Goal: Communication & Community: Answer question/provide support

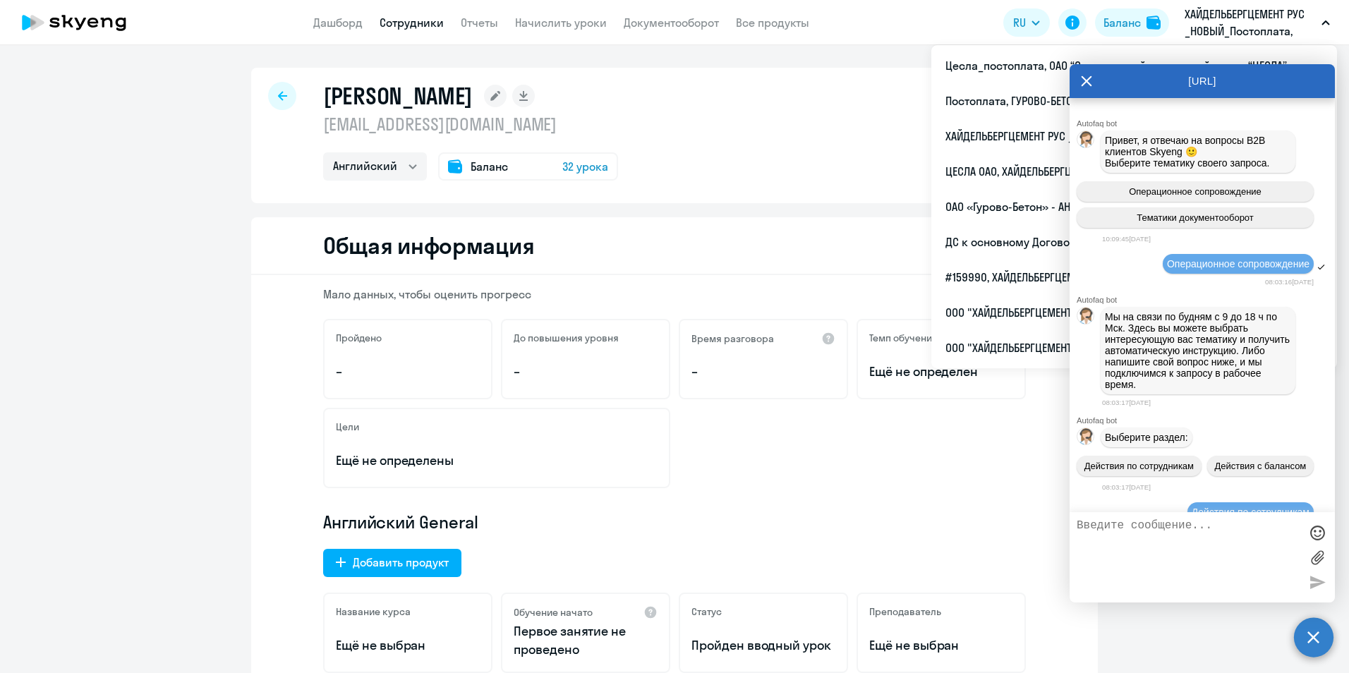
select select "english"
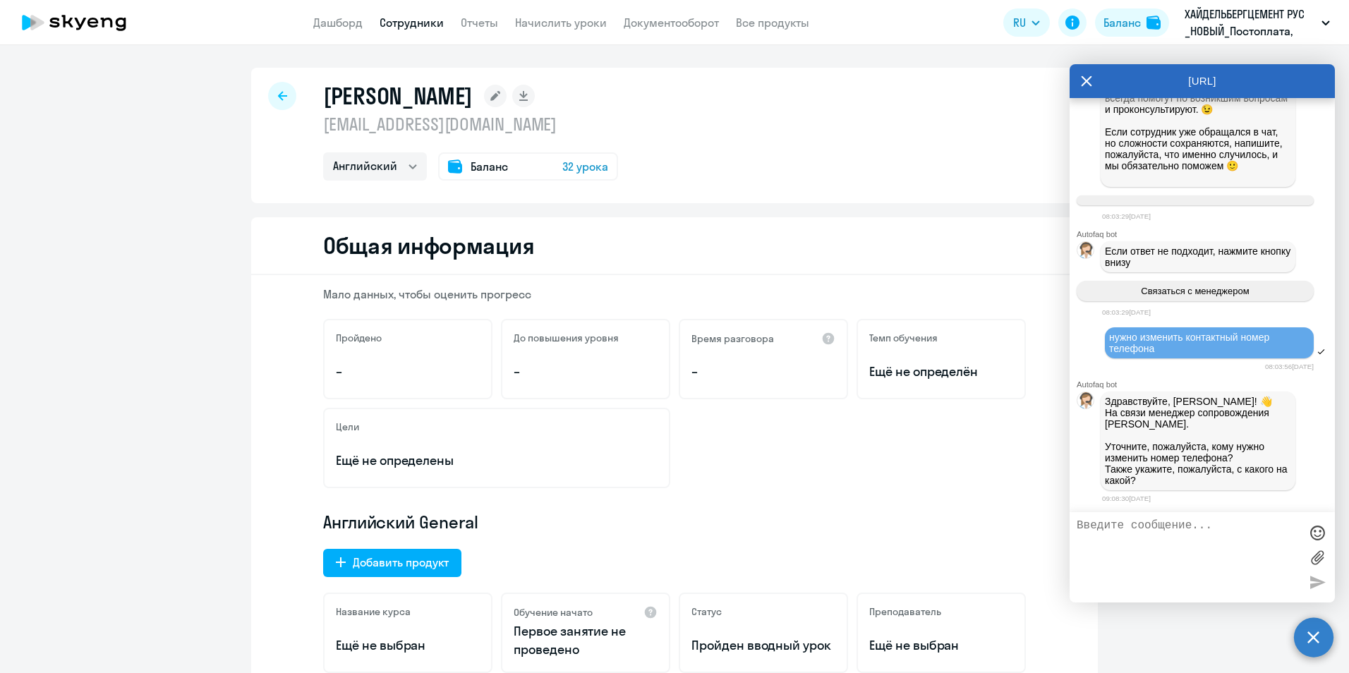
scroll to position [902, 0]
click at [1141, 525] on textarea at bounding box center [1188, 557] width 223 height 76
click at [1238, 529] on textarea at bounding box center [1188, 557] width 223 height 76
paste textarea "[PHONE_NUMBER]"
type textarea "[PHONE_NUMBER]"
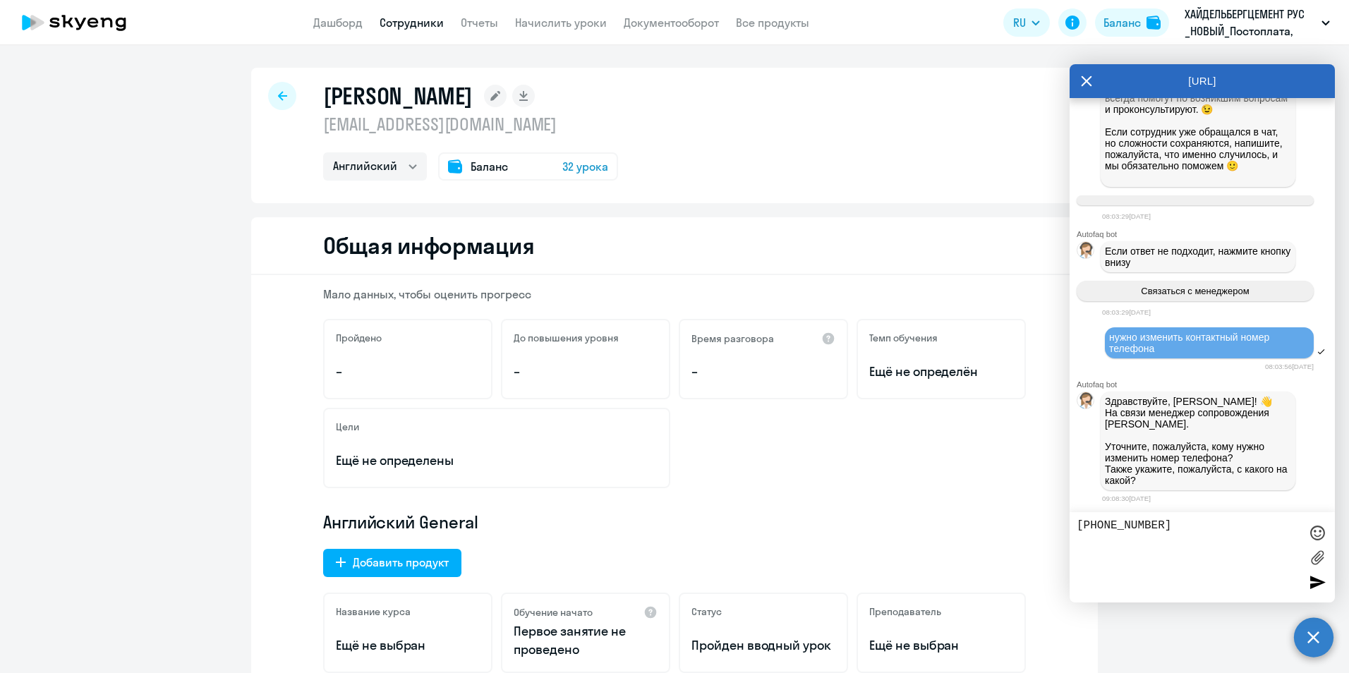
click at [1314, 584] on div at bounding box center [1317, 582] width 21 height 21
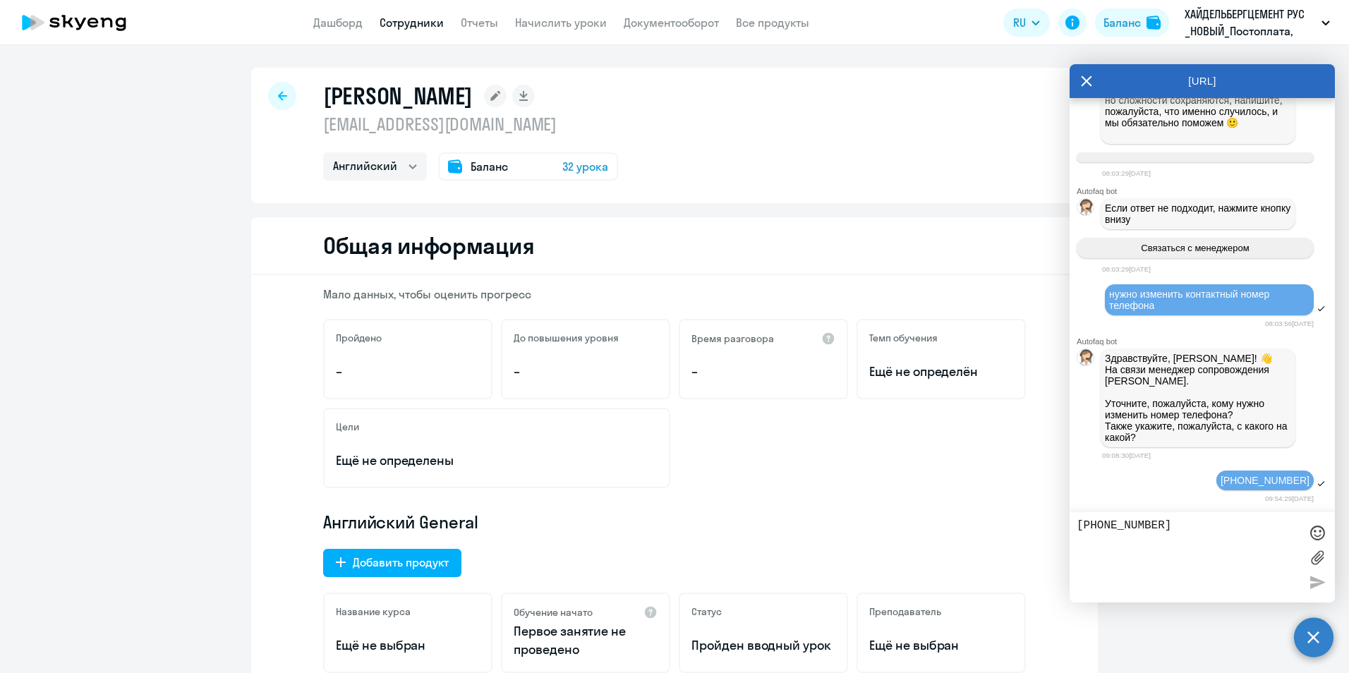
scroll to position [945, 0]
click at [1107, 522] on textarea "[PHONE_NUMBER]" at bounding box center [1188, 557] width 223 height 76
type textarea "Доброе утро, [GEOGRAPHIC_DATA]"
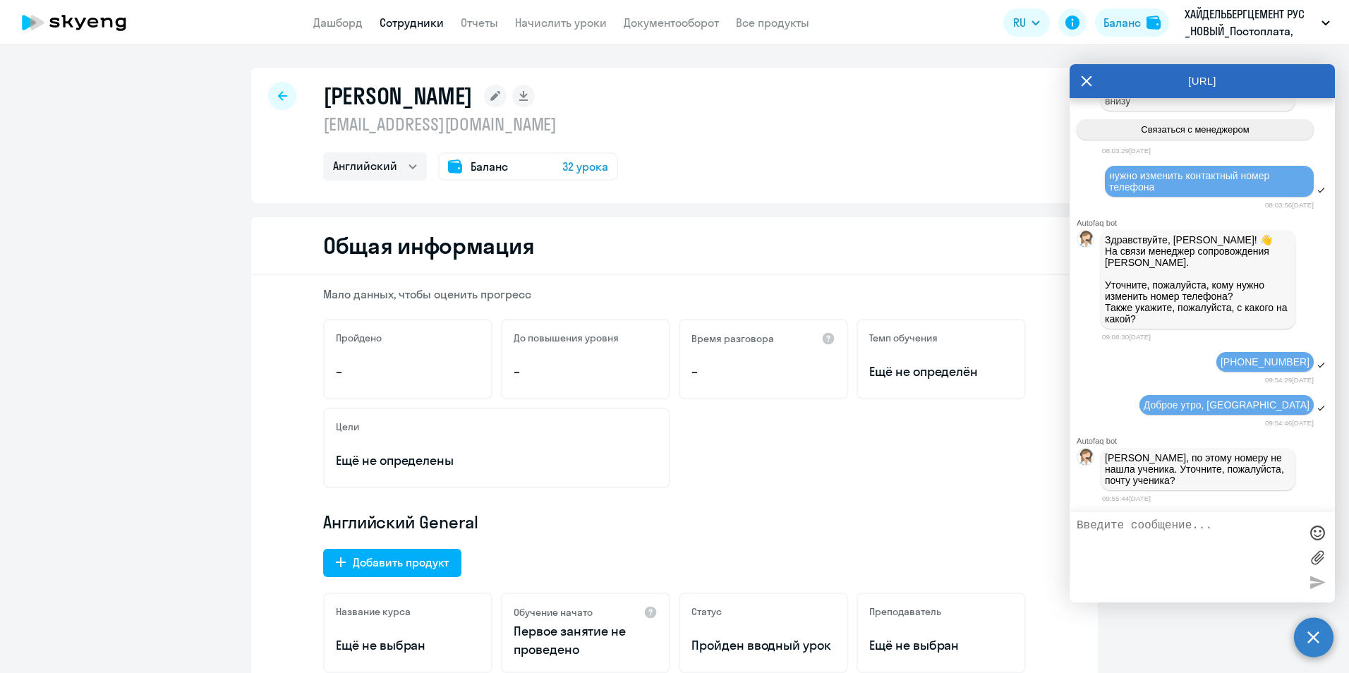
scroll to position [71, 0]
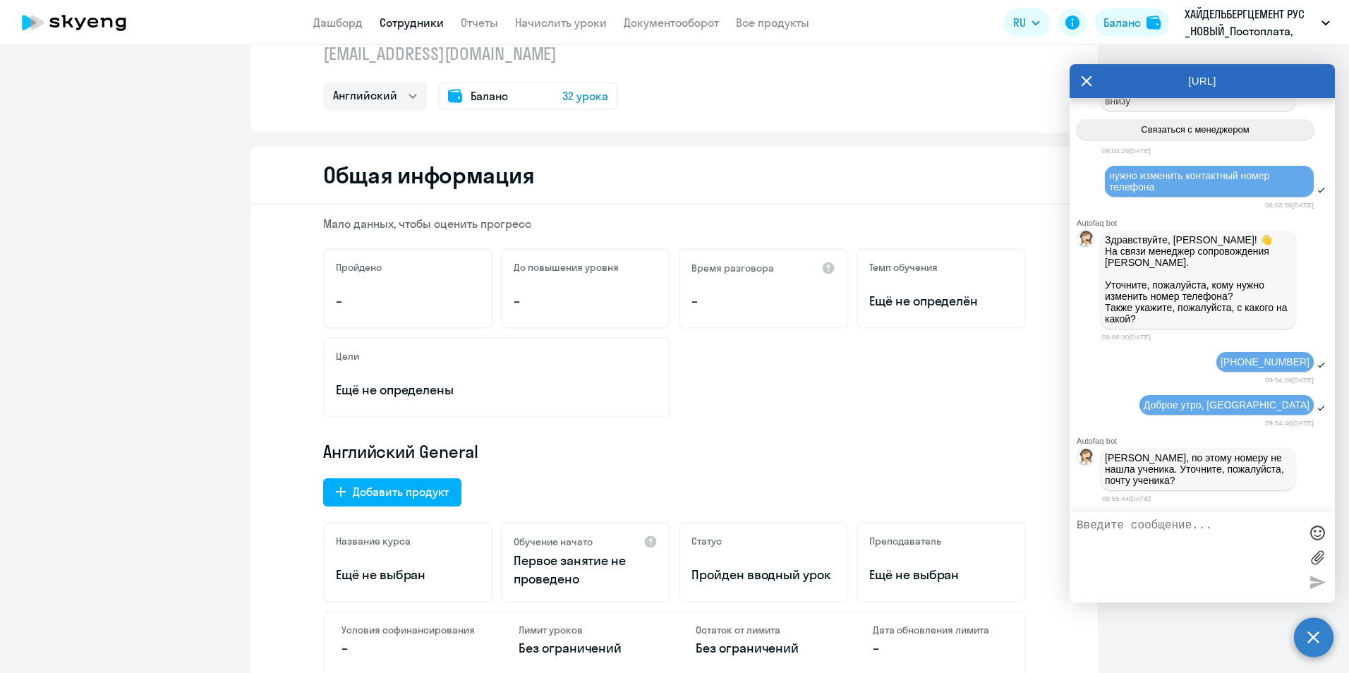
click at [1100, 526] on textarea at bounding box center [1188, 557] width 223 height 76
paste textarea "[EMAIL_ADDRESS][DOMAIN_NAME]"
type textarea "[EMAIL_ADDRESS][DOMAIN_NAME]"
click at [1312, 578] on div at bounding box center [1317, 582] width 21 height 21
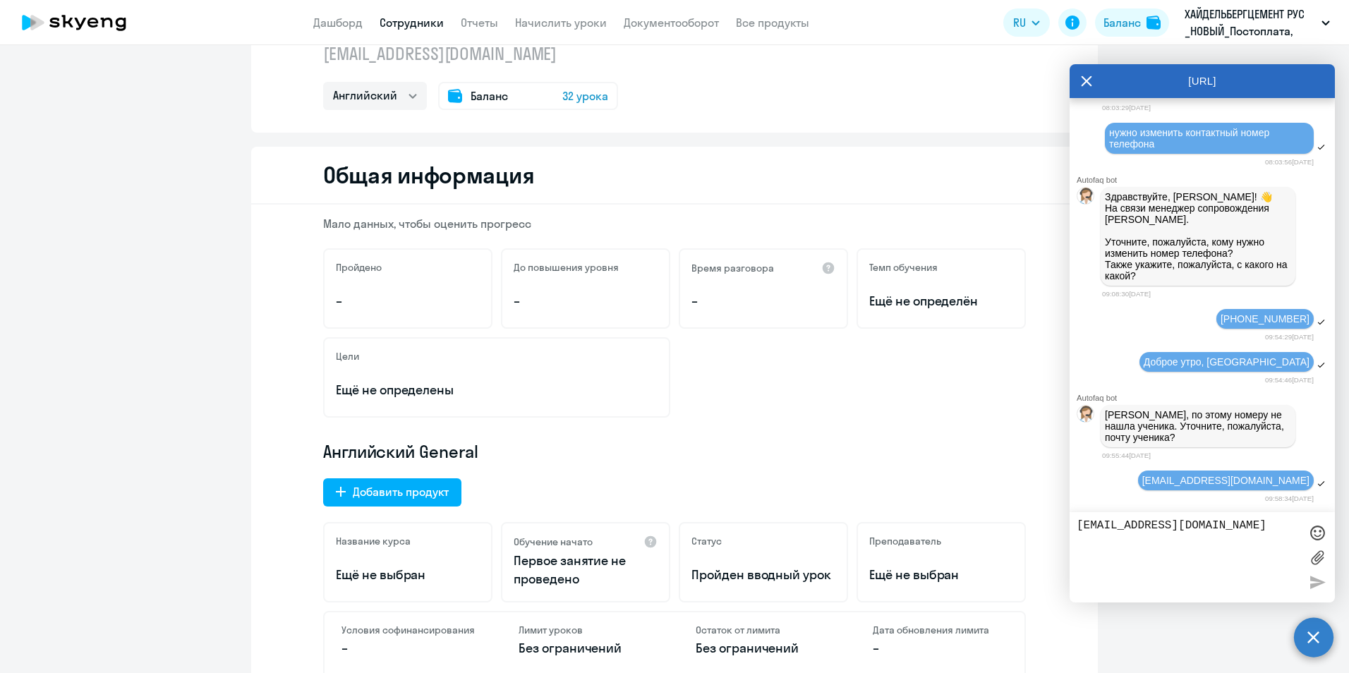
scroll to position [1107, 0]
click at [1130, 530] on textarea "[EMAIL_ADDRESS][DOMAIN_NAME]" at bounding box center [1188, 557] width 223 height 76
drag, startPoint x: 1169, startPoint y: 527, endPoint x: 1184, endPoint y: 519, distance: 17.1
click at [1168, 526] on textarea "[EMAIL_ADDRESS][DOMAIN_NAME]" at bounding box center [1188, 557] width 223 height 76
type textarea "n"
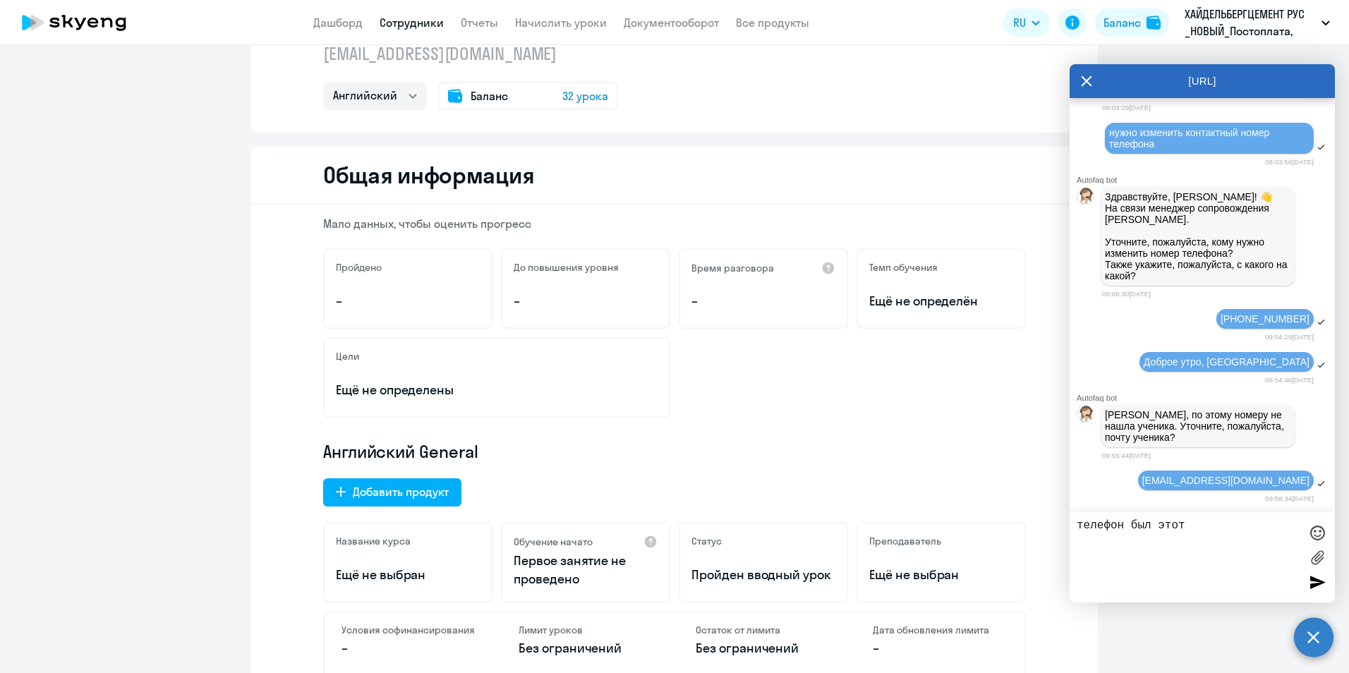
paste textarea "[PHONE_NUMBER]"
type textarea "телефон был этот [PHONE_NUMBER]"
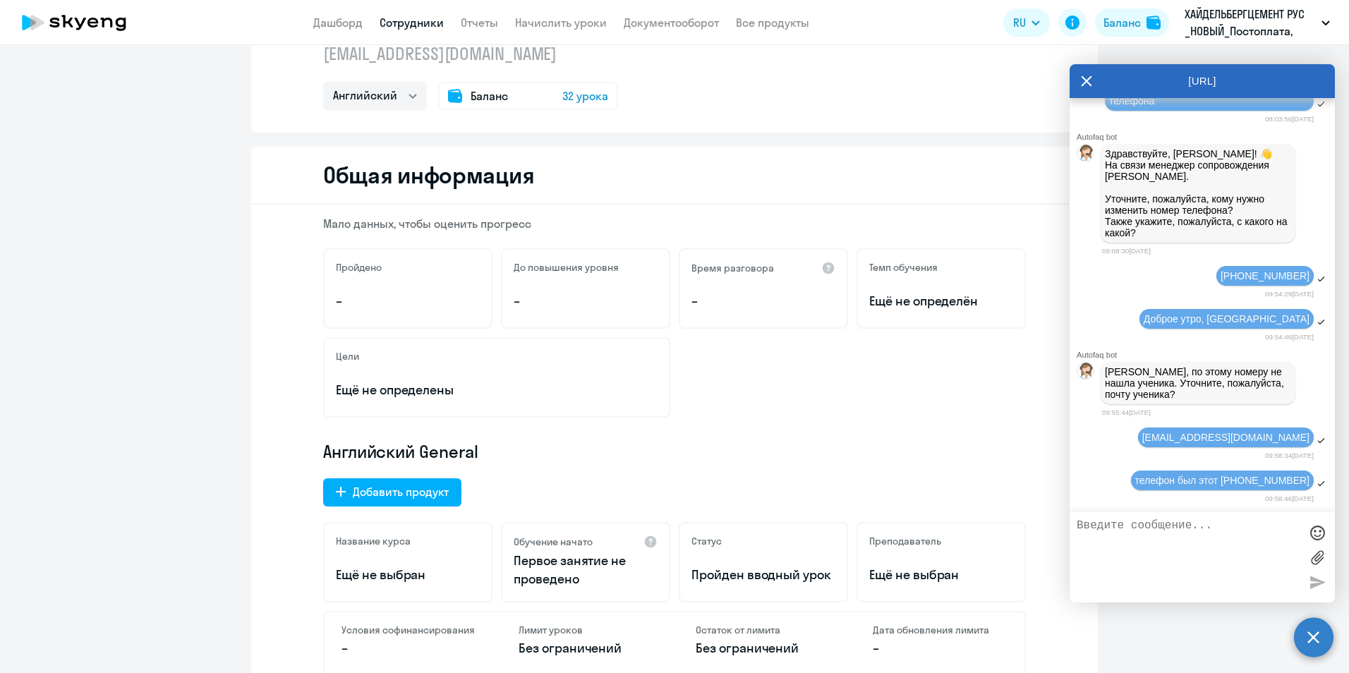
scroll to position [1150, 0]
type textarea "н"
type textarea "поменяйте,пожалуйста, на указанный выше"
click at [1319, 579] on div at bounding box center [1317, 582] width 21 height 21
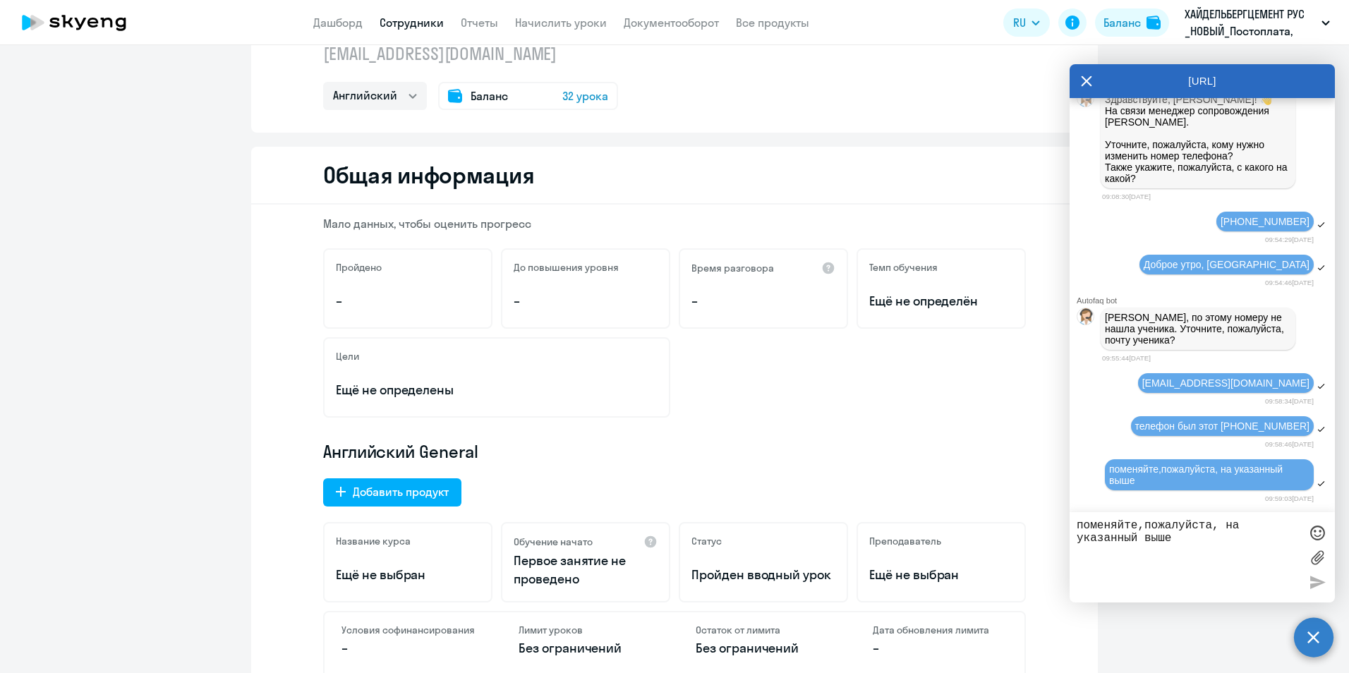
scroll to position [1204, 0]
click at [1149, 532] on textarea "поменяйте,пожалуйста, на указанный выше" at bounding box center [1188, 557] width 223 height 76
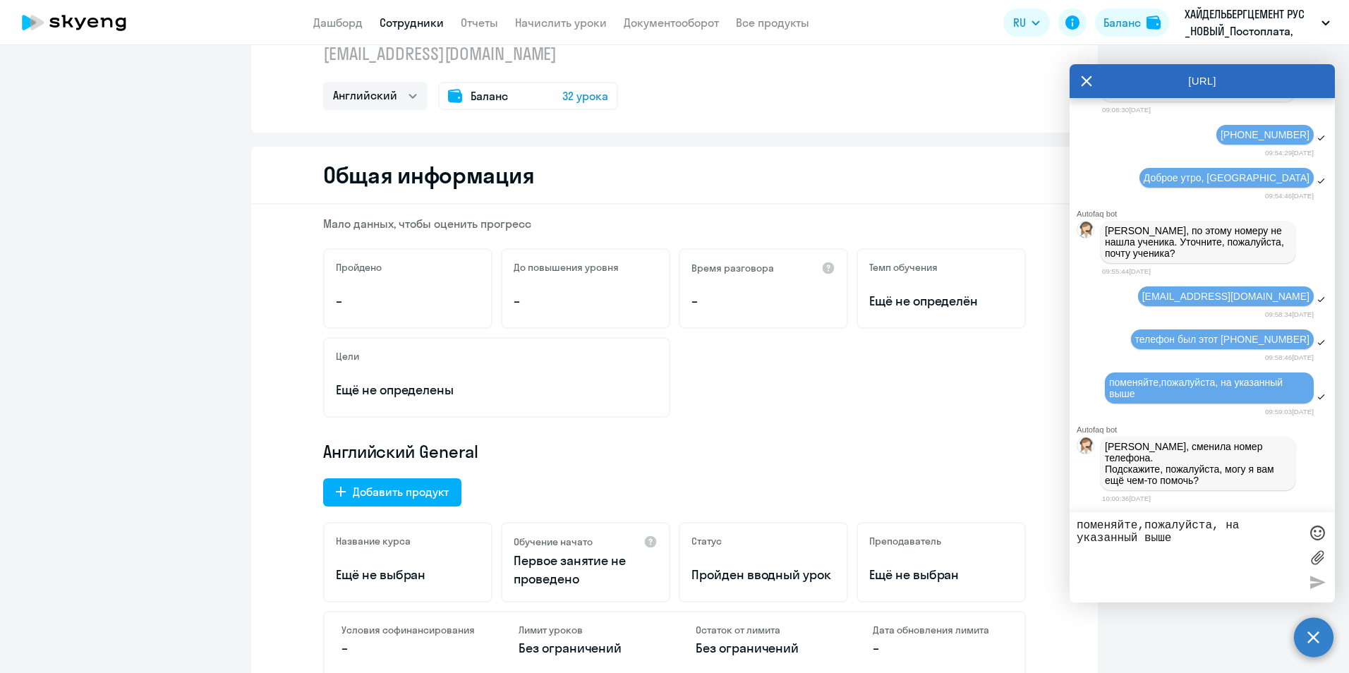
scroll to position [1280, 0]
click at [1190, 514] on div "поменяйте,пожалуйста, на указанный выше" at bounding box center [1202, 557] width 265 height 90
click at [1173, 532] on textarea "поменяйте,пожалуйста, на указанный выше" at bounding box center [1188, 557] width 223 height 76
type textarea "<"
type textarea "большое спасибо. надеюсь, на этом всё"
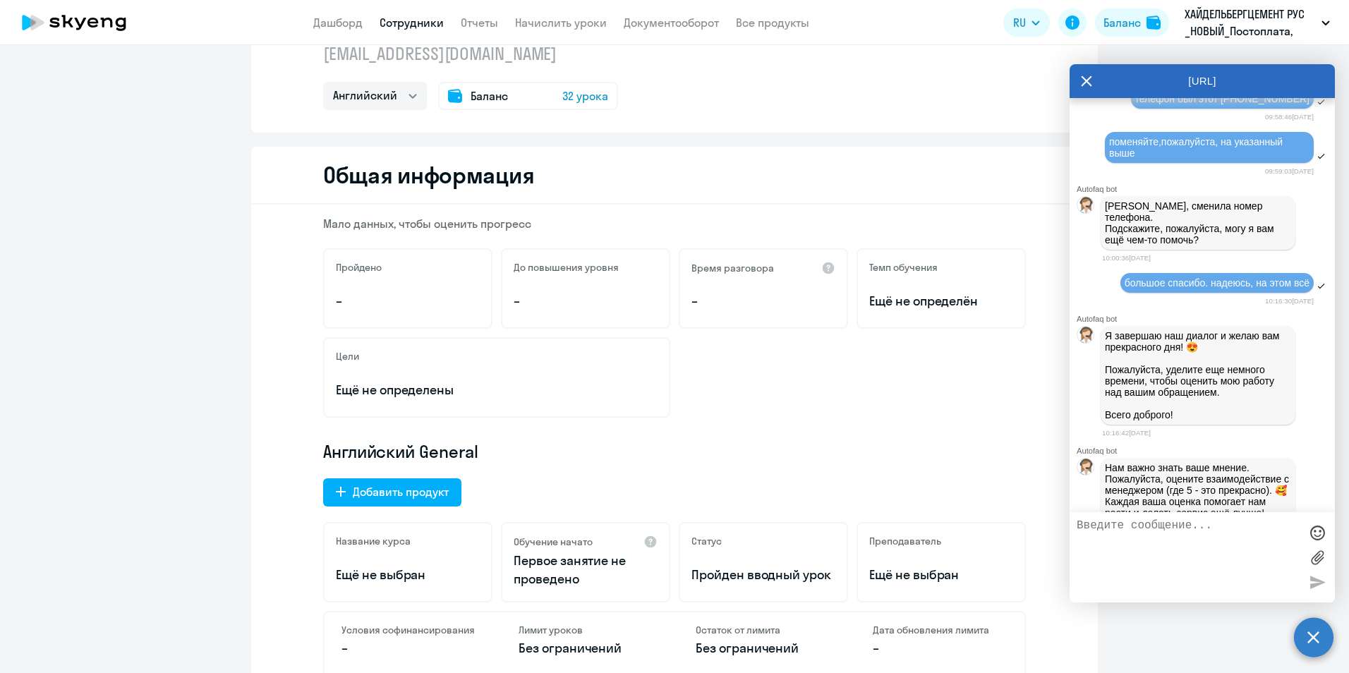
scroll to position [1657, 0]
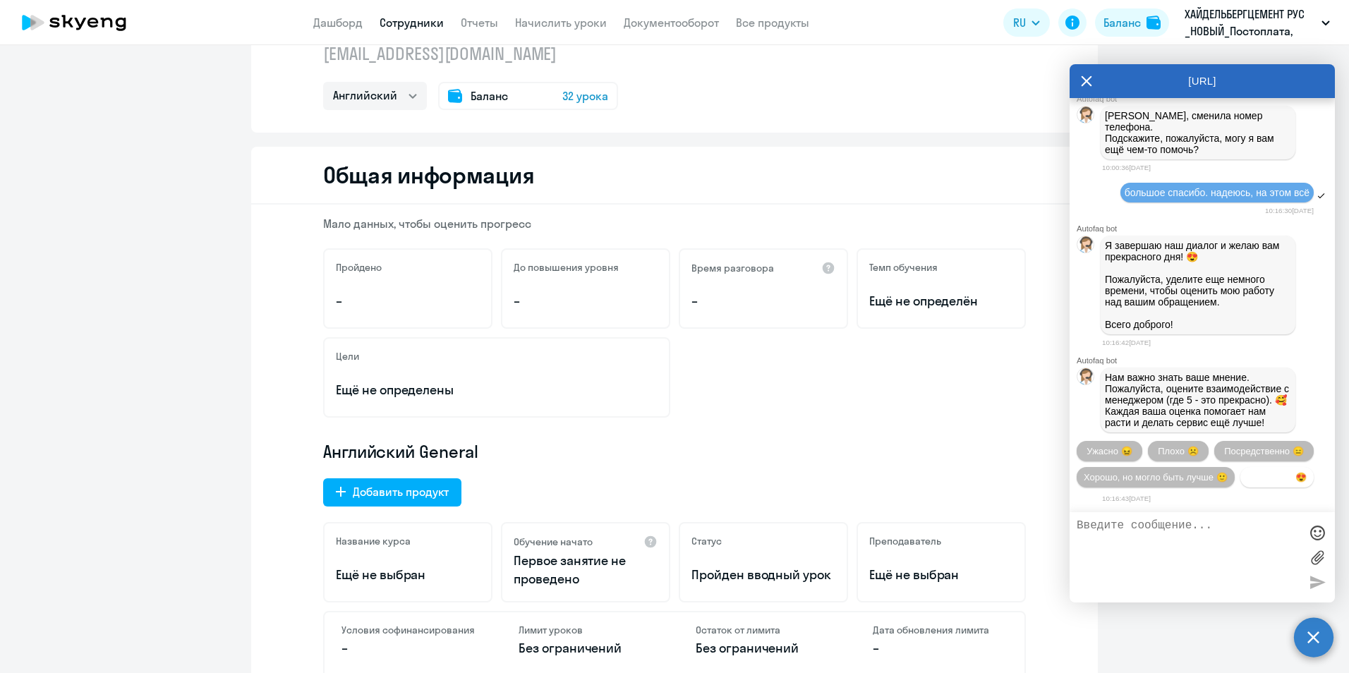
click at [1247, 474] on span "Прекрасно 😍" at bounding box center [1276, 477] width 59 height 11
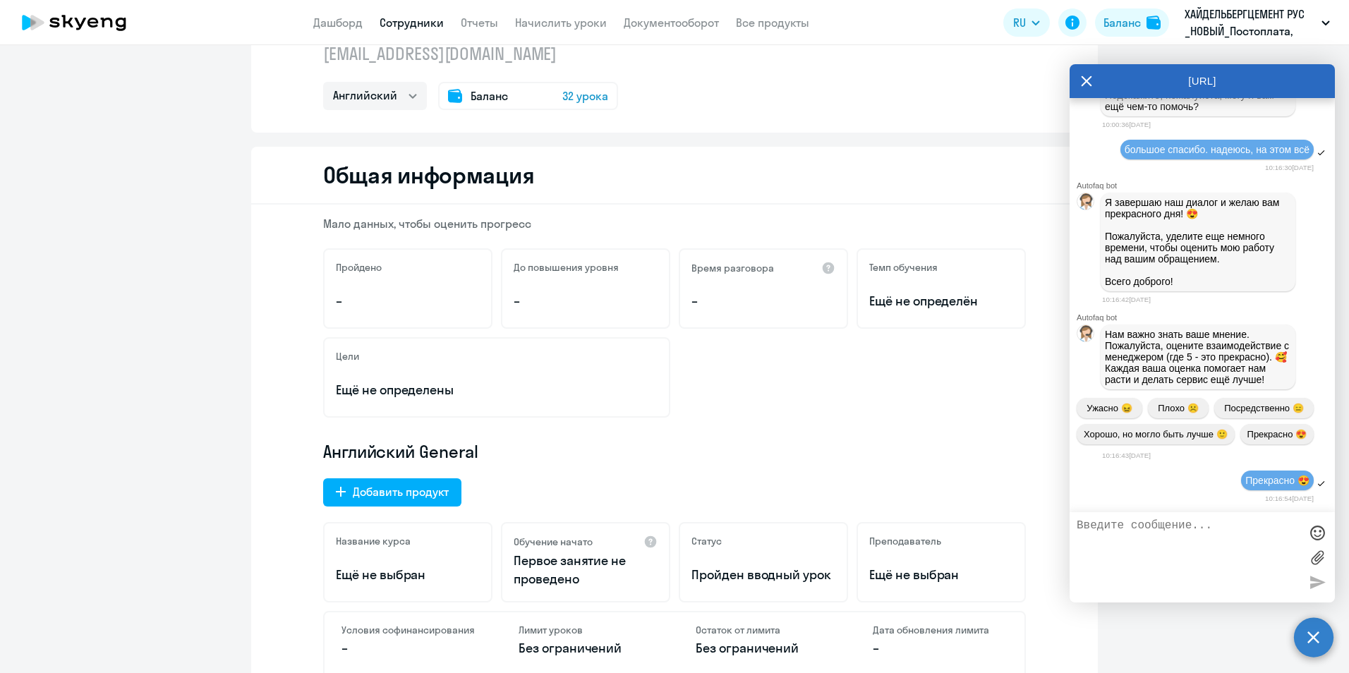
scroll to position [1800, 0]
